Goal: Task Accomplishment & Management: Manage account settings

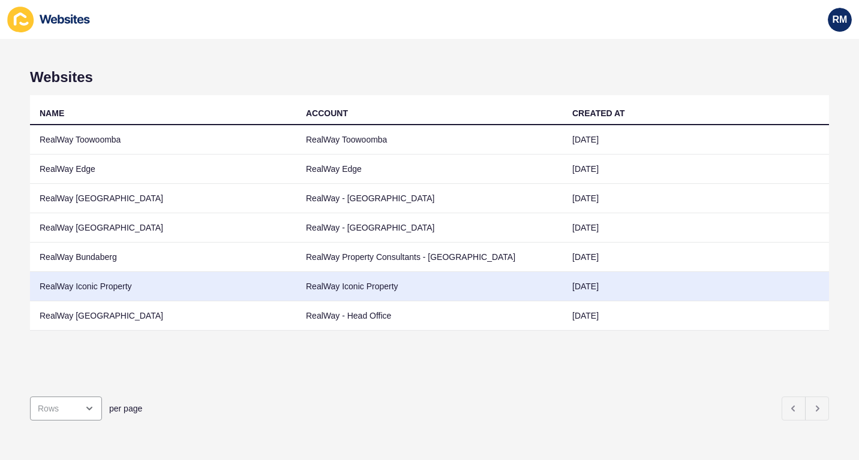
click at [154, 288] on td "RealWay Iconic Property" at bounding box center [163, 286] width 266 height 29
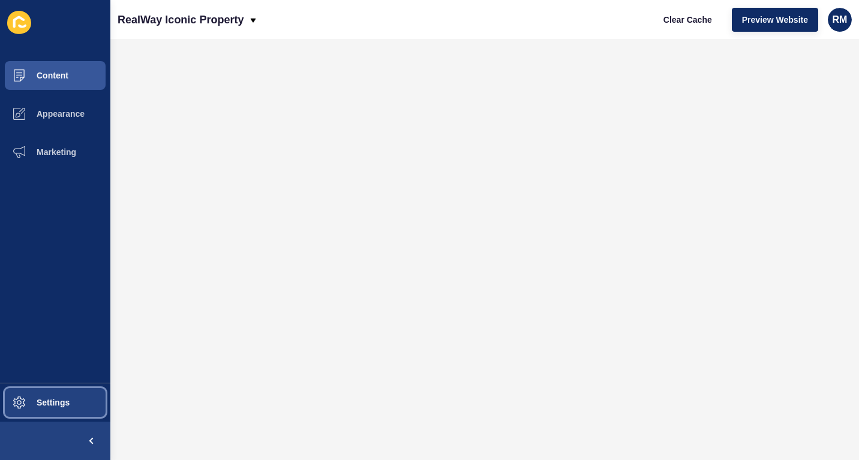
click at [77, 393] on button "Settings" at bounding box center [55, 403] width 110 height 38
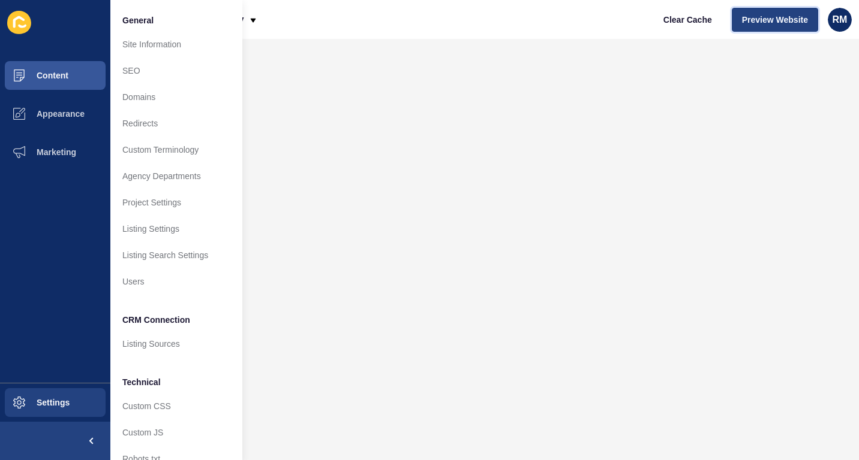
click at [756, 14] on span "Preview Website" at bounding box center [775, 20] width 66 height 12
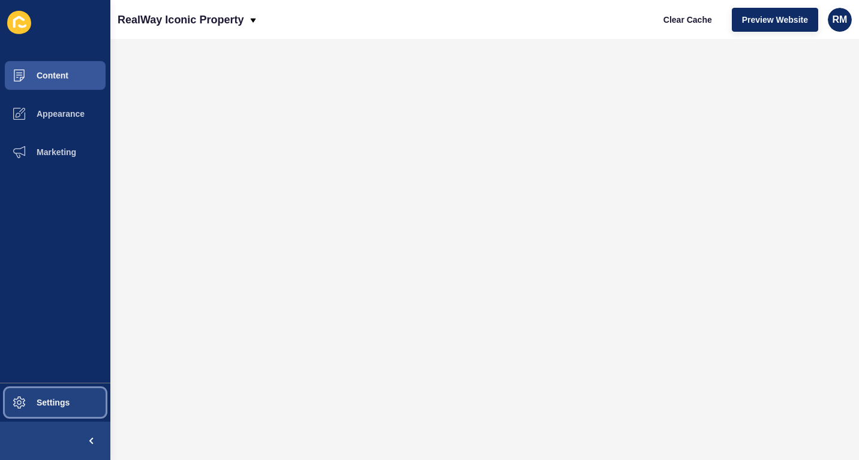
click at [80, 404] on button "Settings" at bounding box center [55, 403] width 110 height 38
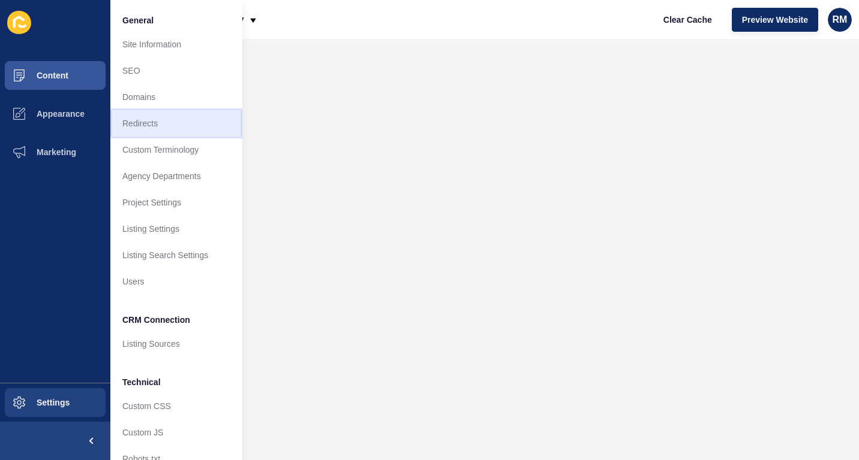
click at [204, 119] on link "Redirects" at bounding box center [176, 123] width 132 height 26
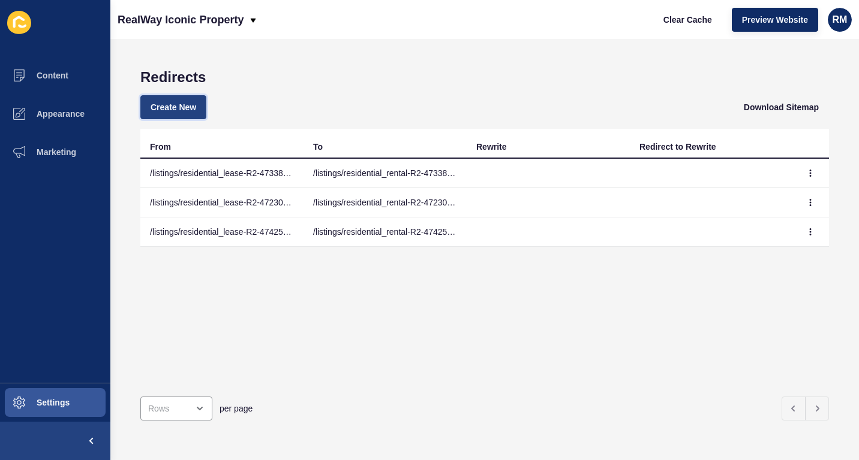
click at [183, 107] on span "Create New" at bounding box center [173, 107] width 46 height 12
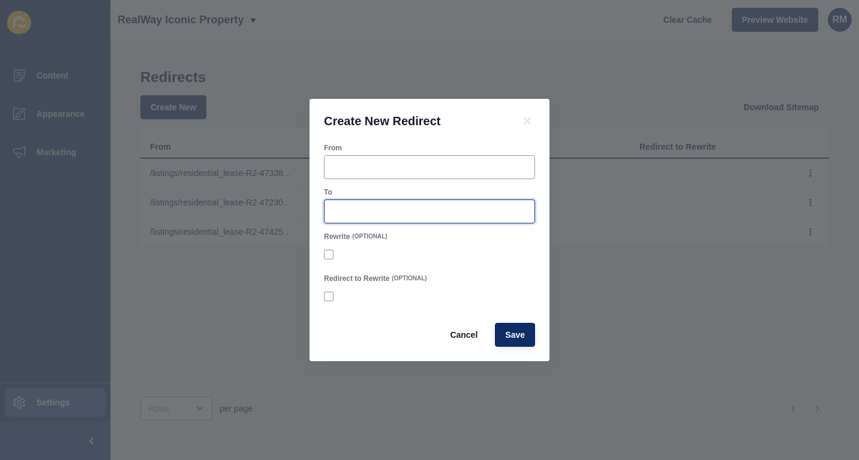
click at [389, 211] on input "To" at bounding box center [429, 212] width 195 height 12
type input "v"
paste input "/listings/residential_rental-R2-4747591-coombabah"
type input "/listings/residential_rental-R2-4747591-coombabah"
click at [417, 159] on div at bounding box center [429, 167] width 211 height 24
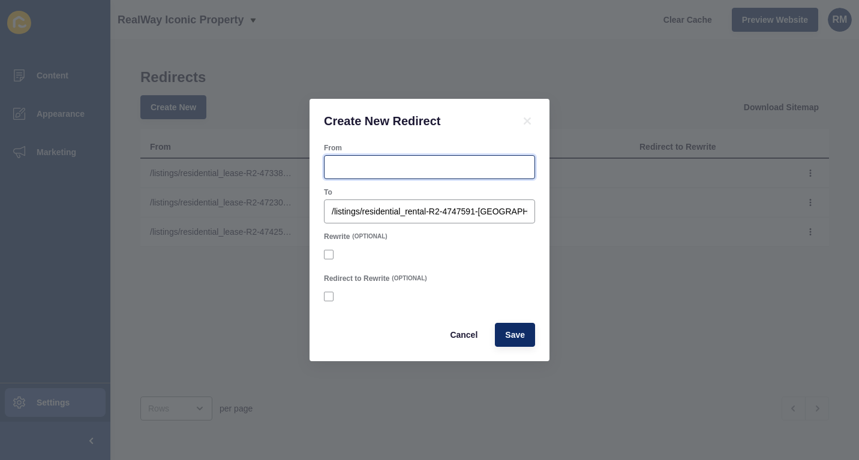
paste input "/listings/residential_rental-R2-4747591-coombabah"
click at [414, 166] on input "/listings/residential_rental-R2-4747591-coombabah" at bounding box center [429, 167] width 195 height 12
type input "/listings/residential_lease-R2-4747591-coombabah"
click at [526, 326] on button "Save" at bounding box center [515, 335] width 40 height 24
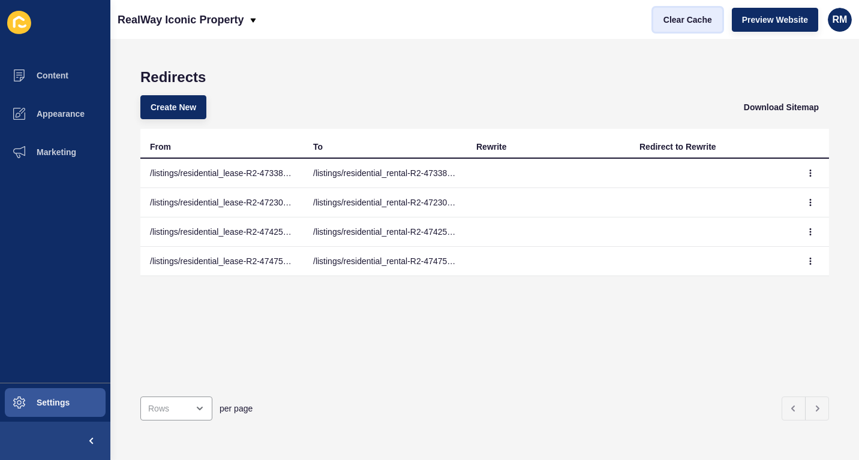
click at [685, 19] on span "Clear Cache" at bounding box center [687, 20] width 49 height 12
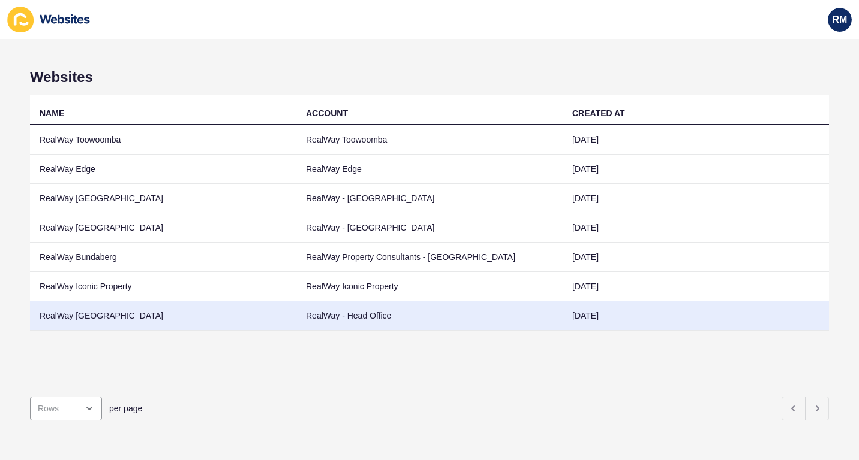
click at [130, 315] on td "RealWay [GEOGRAPHIC_DATA]" at bounding box center [163, 316] width 266 height 29
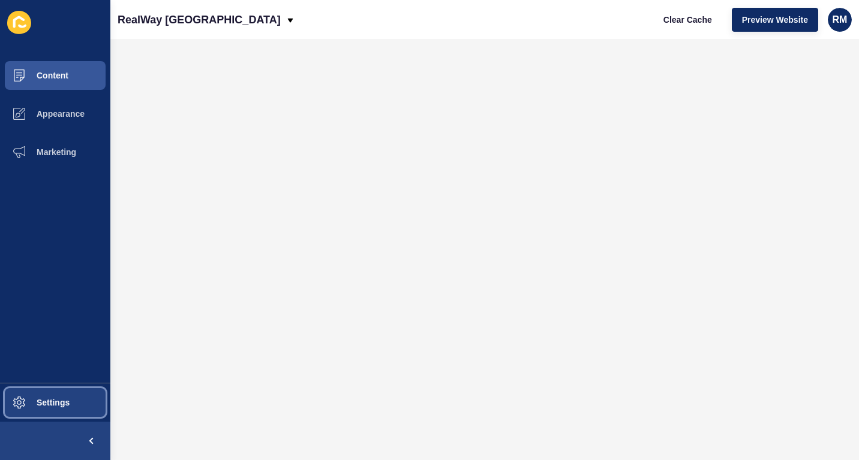
click at [42, 384] on button "Settings" at bounding box center [55, 403] width 110 height 38
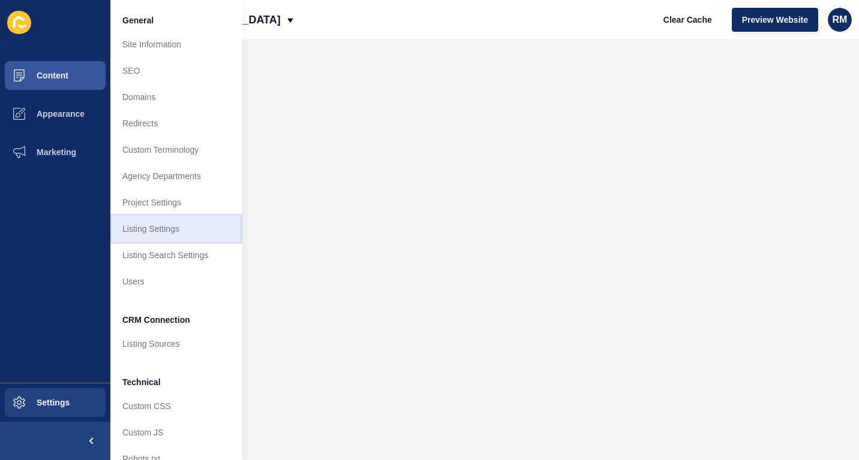
click at [198, 221] on link "Listing Settings" at bounding box center [176, 229] width 132 height 26
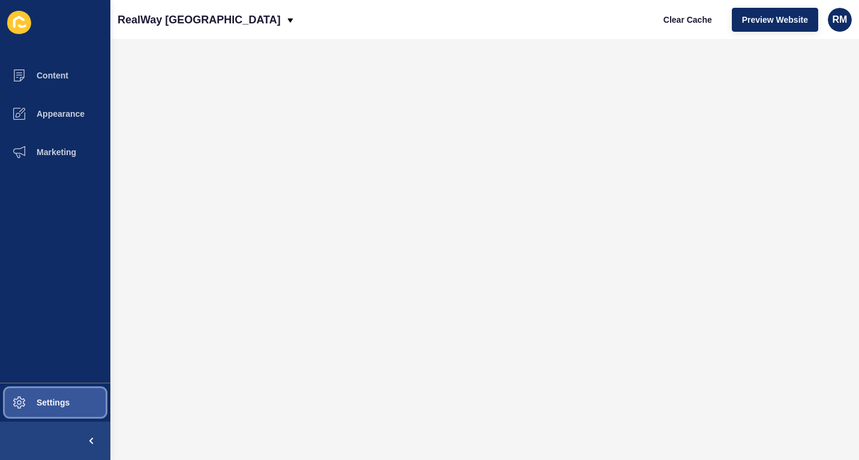
click at [62, 408] on button "Settings" at bounding box center [55, 403] width 110 height 38
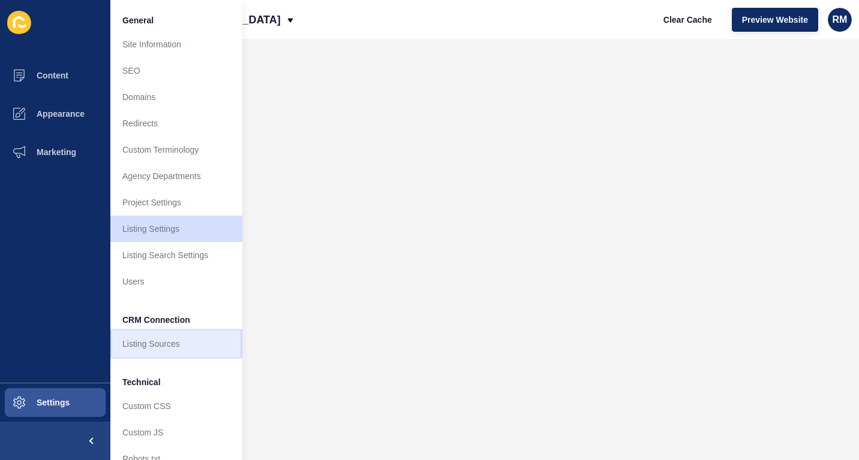
click at [165, 337] on link "Listing Sources" at bounding box center [176, 344] width 132 height 26
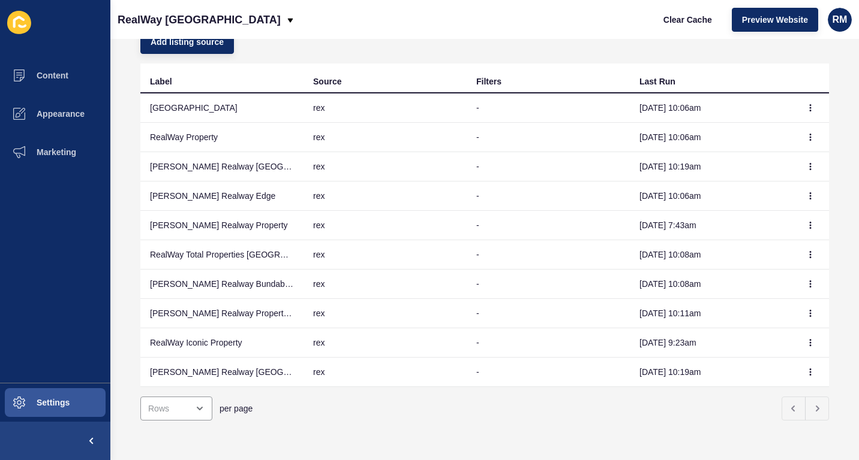
scroll to position [72, 0]
click at [806, 104] on icon "button" at bounding box center [809, 107] width 7 height 7
click at [490, 39] on div "Add listing source" at bounding box center [484, 41] width 688 height 43
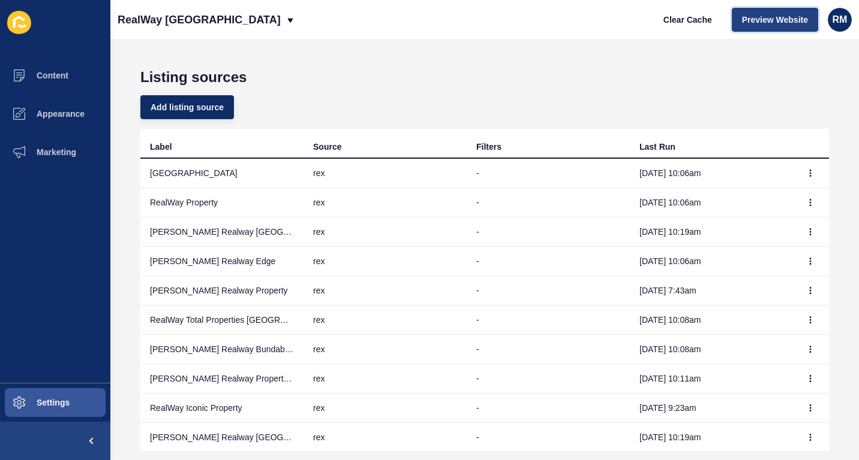
click at [768, 21] on span "Preview Website" at bounding box center [775, 20] width 66 height 12
